Goal: Find specific page/section: Find specific page/section

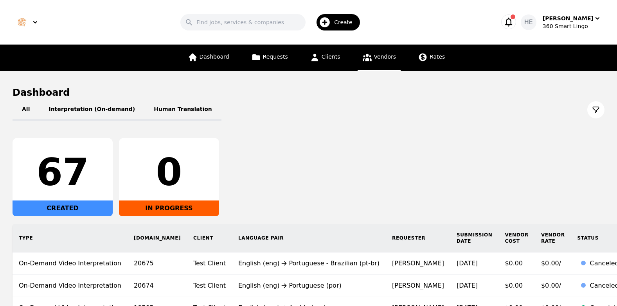
click at [386, 58] on span "Vendors" at bounding box center [385, 57] width 22 height 6
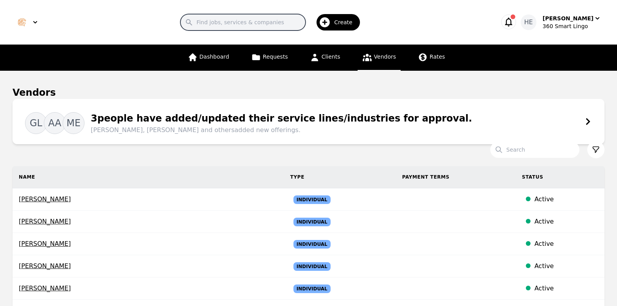
click at [243, 18] on input "Search" at bounding box center [242, 22] width 125 height 16
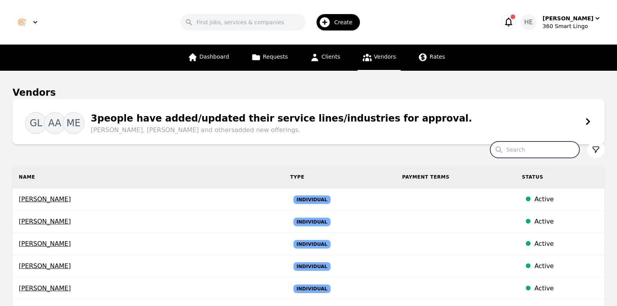
click at [516, 151] on input "Search" at bounding box center [534, 150] width 89 height 16
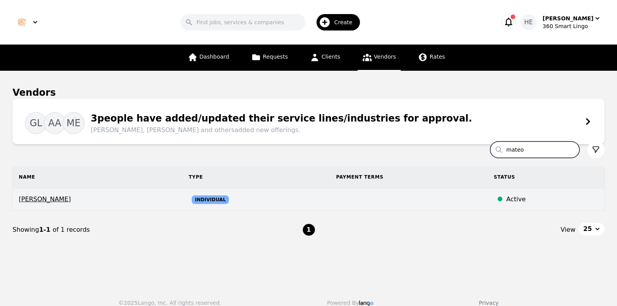
type input "mateo"
click at [219, 200] on td "Individual" at bounding box center [256, 200] width 148 height 22
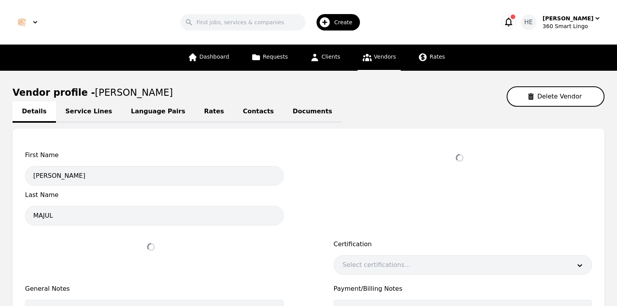
select select "active"
